Goal: Task Accomplishment & Management: Manage account settings

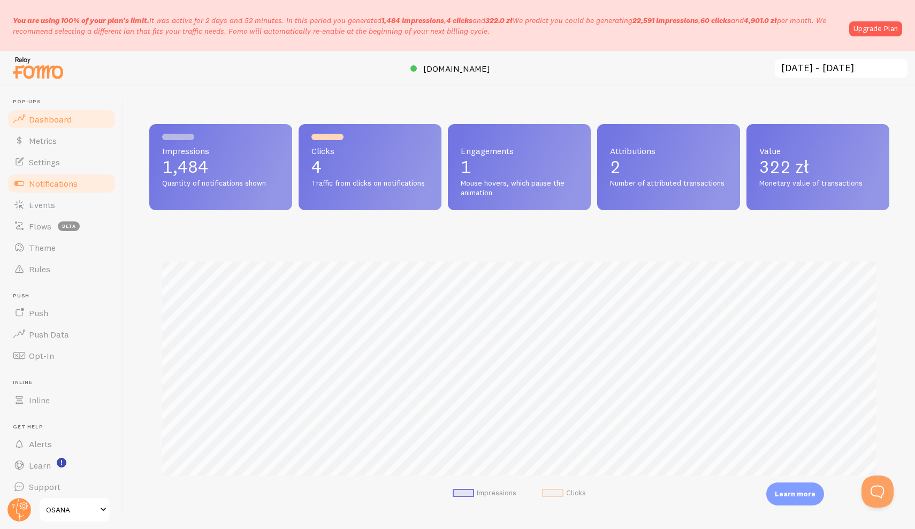
click at [60, 181] on span "Notifications" at bounding box center [53, 183] width 49 height 11
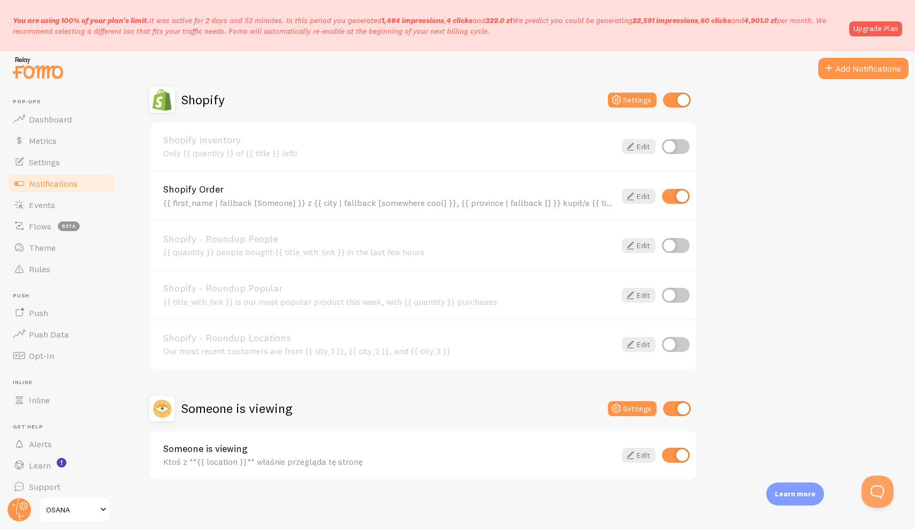
scroll to position [381, 0]
click at [641, 191] on link "Edit" at bounding box center [639, 197] width 34 height 15
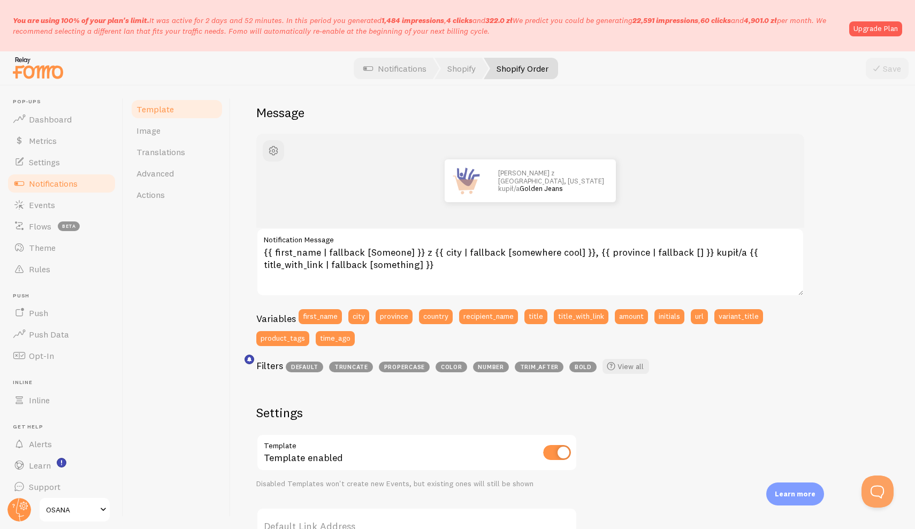
scroll to position [87, 0]
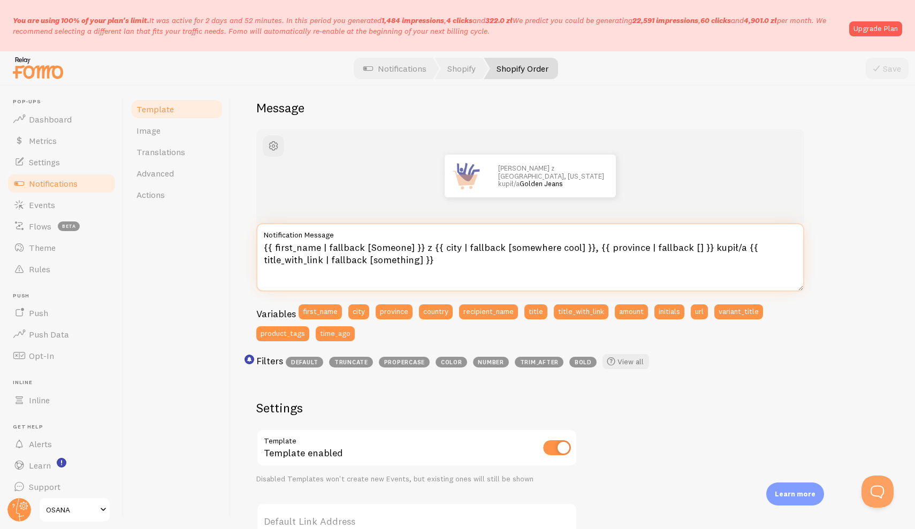
click at [380, 258] on textarea "{{ first_name | fallback [Someone] }} z {{ city | fallback [somewhere cool] }},…" at bounding box center [530, 257] width 548 height 69
click at [687, 94] on div "Shopify Order Compose your message using variables and filters, enclosing varia…" at bounding box center [572, 382] width 633 height 716
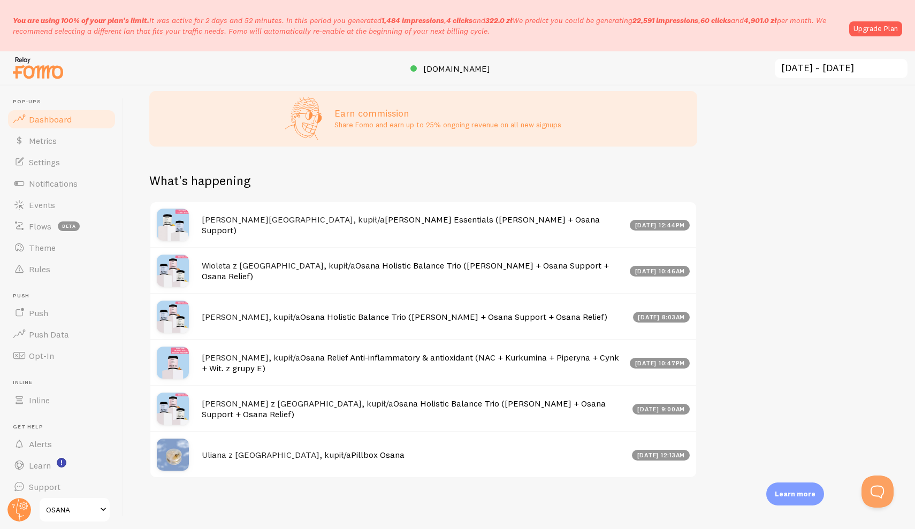
scroll to position [452, 0]
click at [84, 505] on span "OSANA" at bounding box center [71, 510] width 51 height 13
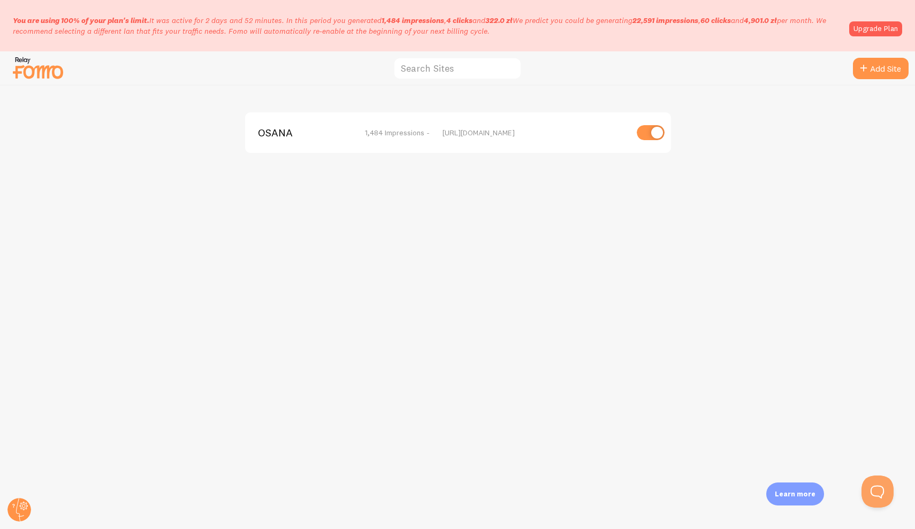
click at [47, 72] on img at bounding box center [38, 67] width 54 height 27
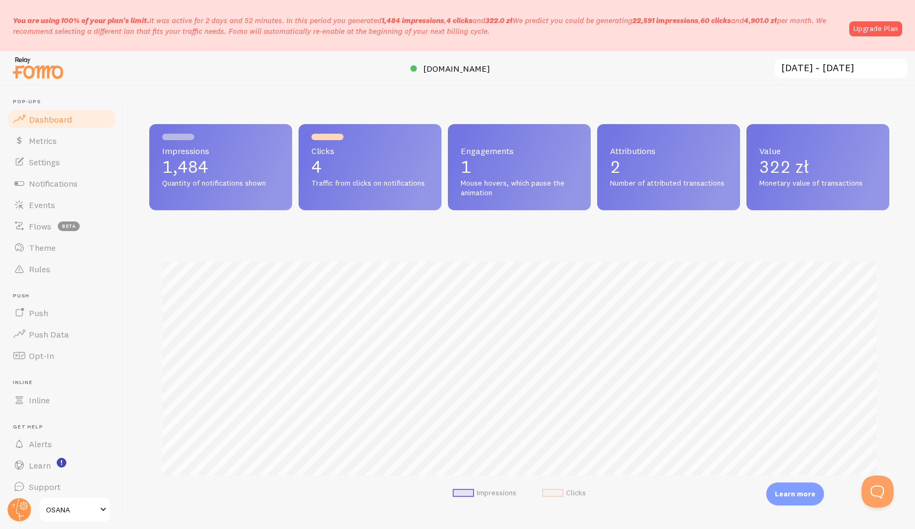
scroll to position [281, 740]
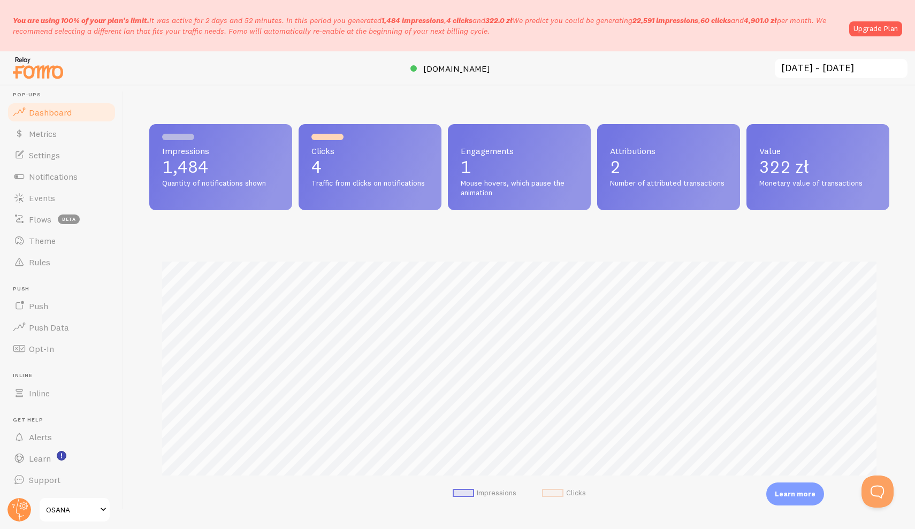
scroll to position [6, 0]
click at [85, 516] on span "OSANA" at bounding box center [71, 510] width 51 height 13
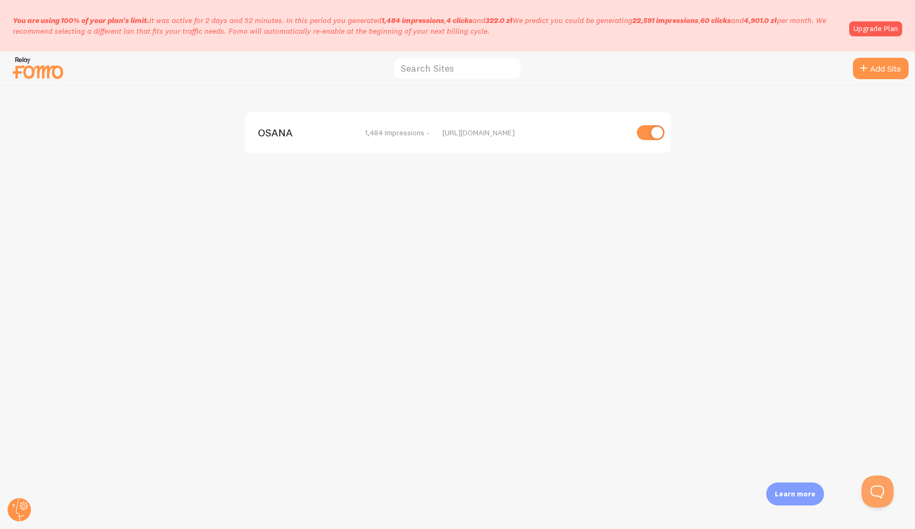
click at [35, 58] on img at bounding box center [38, 67] width 54 height 27
click at [35, 72] on img at bounding box center [38, 67] width 54 height 27
click at [36, 80] on img at bounding box center [38, 67] width 54 height 27
click at [33, 76] on img at bounding box center [38, 67] width 54 height 27
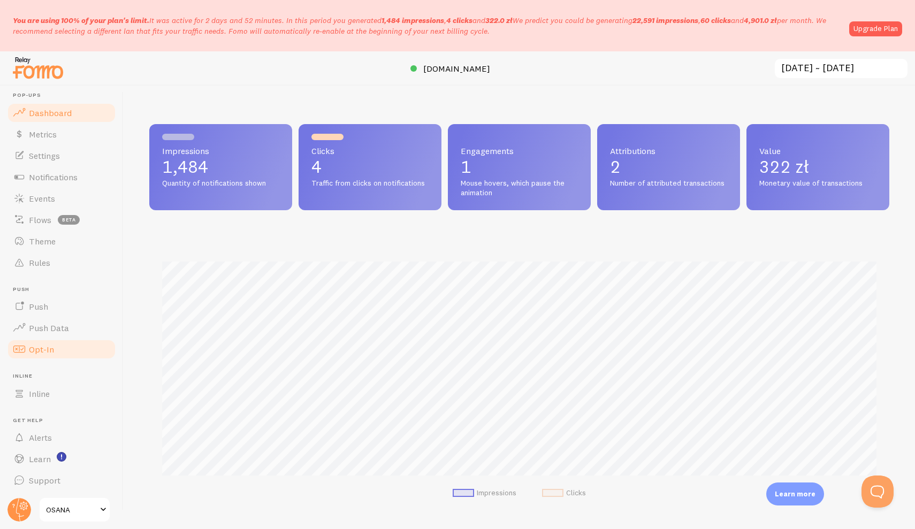
scroll to position [6, 0]
click at [88, 505] on span "OSANA" at bounding box center [71, 510] width 51 height 13
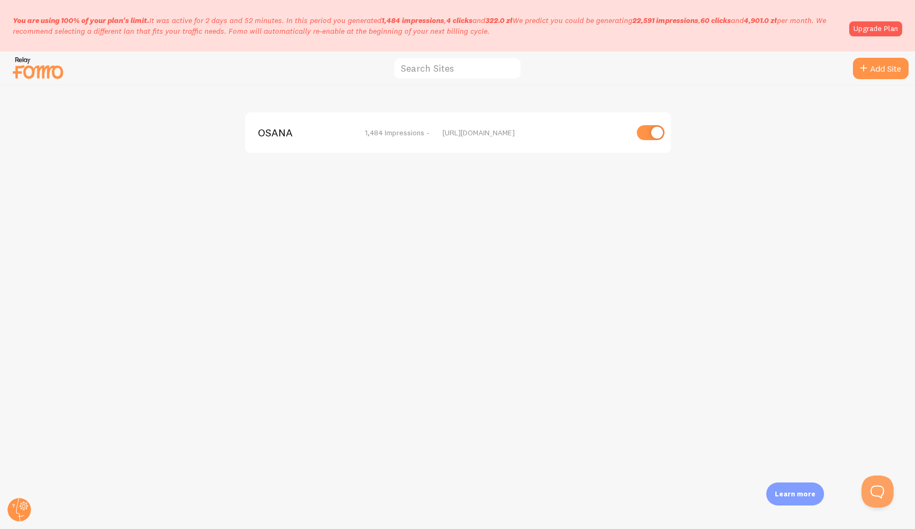
click at [38, 72] on img at bounding box center [38, 67] width 54 height 27
click at [47, 75] on img at bounding box center [38, 67] width 54 height 27
click at [19, 55] on img at bounding box center [38, 67] width 54 height 27
click at [21, 59] on img at bounding box center [38, 67] width 54 height 27
click at [25, 68] on img at bounding box center [38, 67] width 54 height 27
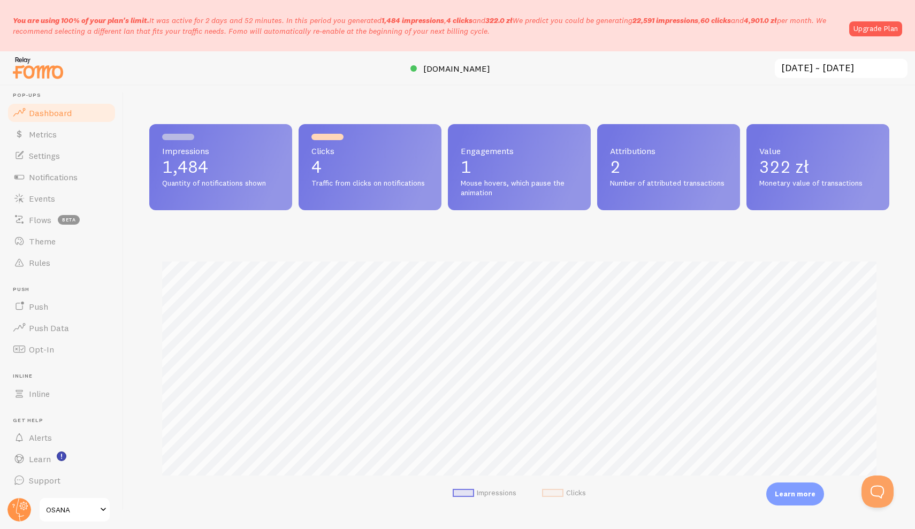
scroll to position [6, 0]
click at [101, 511] on span at bounding box center [103, 510] width 13 height 13
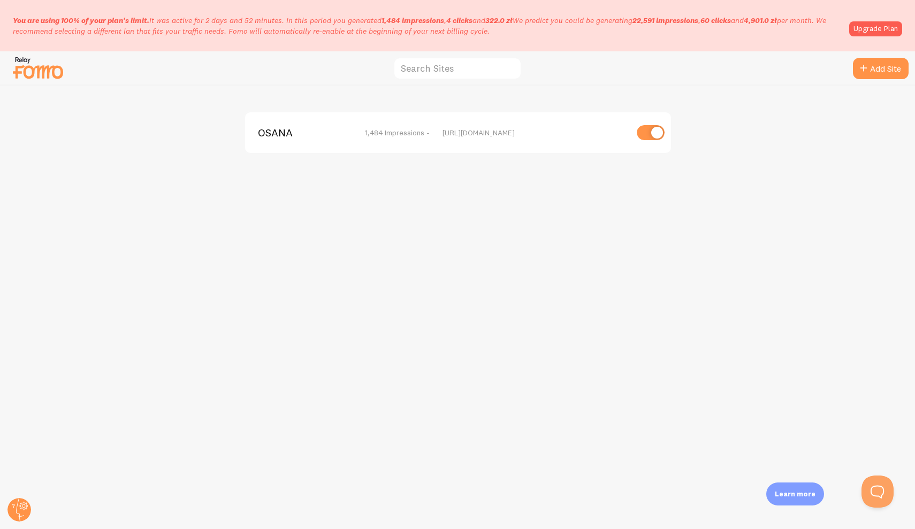
click at [101, 511] on div "OSANA 1,484 Impressions - https://osana.pl" at bounding box center [458, 308] width 915 height 444
click at [24, 504] on circle at bounding box center [19, 510] width 24 height 24
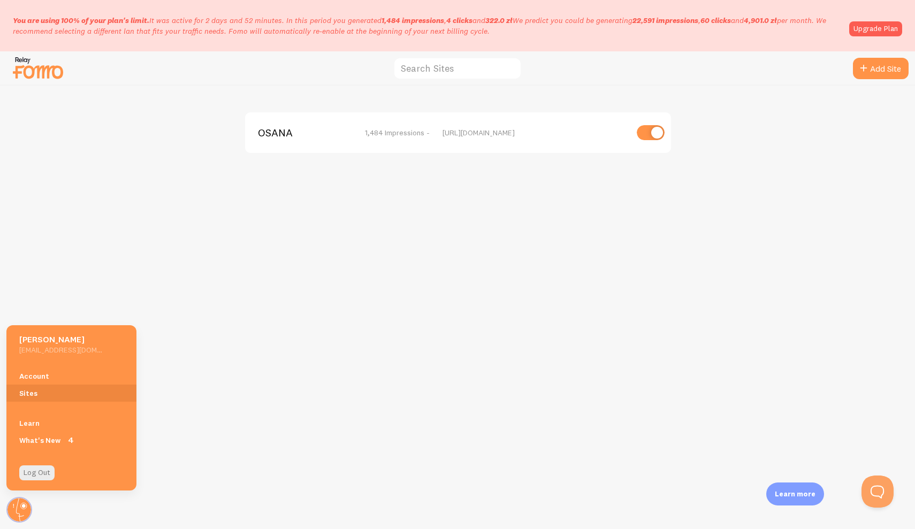
click at [46, 71] on img at bounding box center [38, 67] width 54 height 27
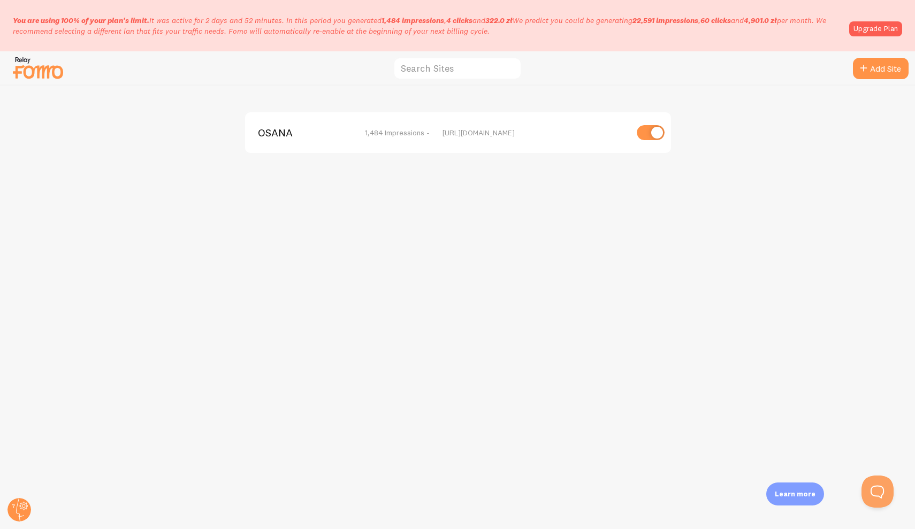
click at [46, 71] on img at bounding box center [38, 67] width 54 height 27
